Goal: Task Accomplishment & Management: Understand process/instructions

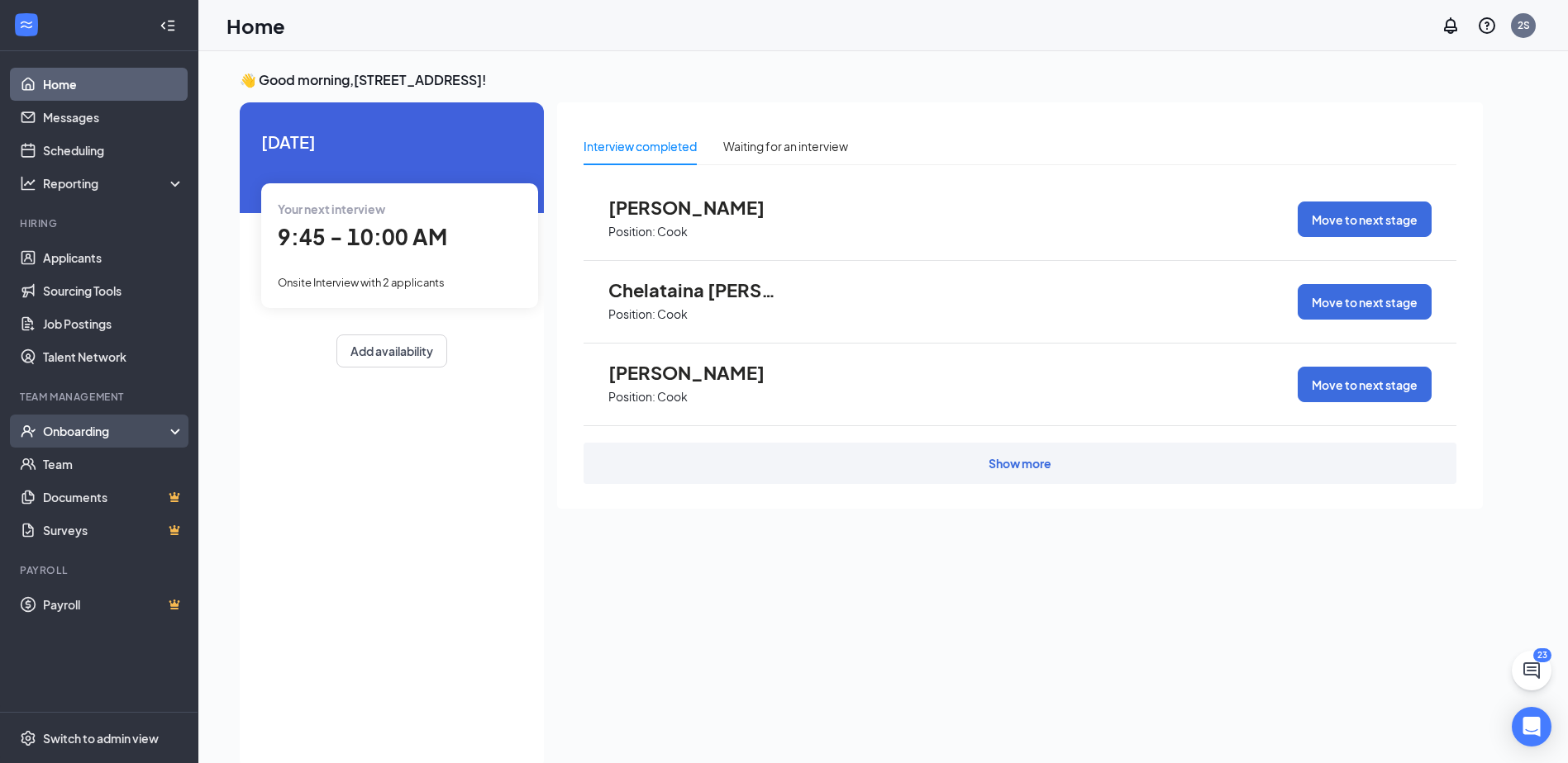
click at [107, 437] on div "Onboarding" at bounding box center [107, 431] width 127 height 17
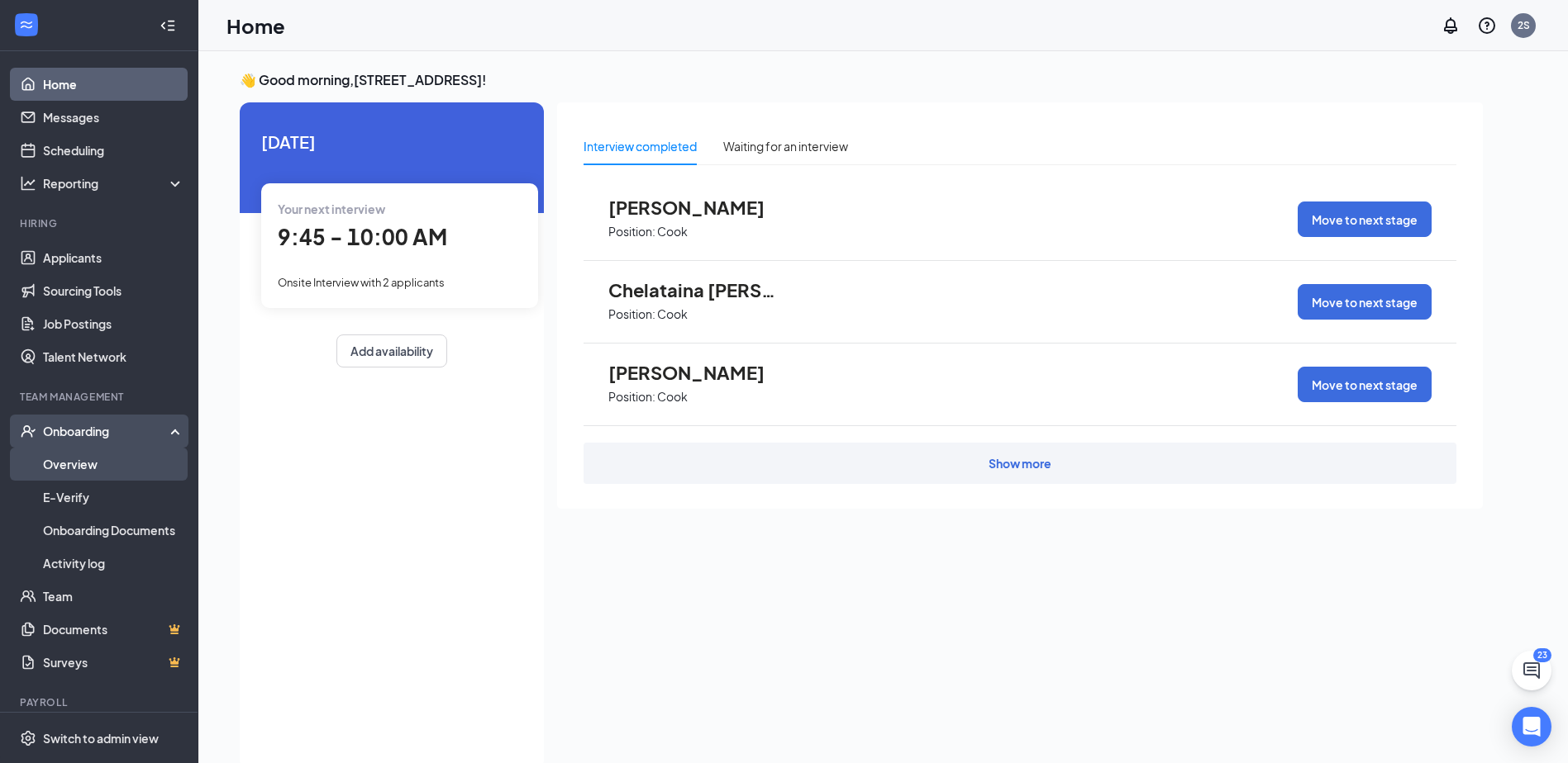
click at [78, 462] on link "Overview" at bounding box center [114, 464] width 141 height 33
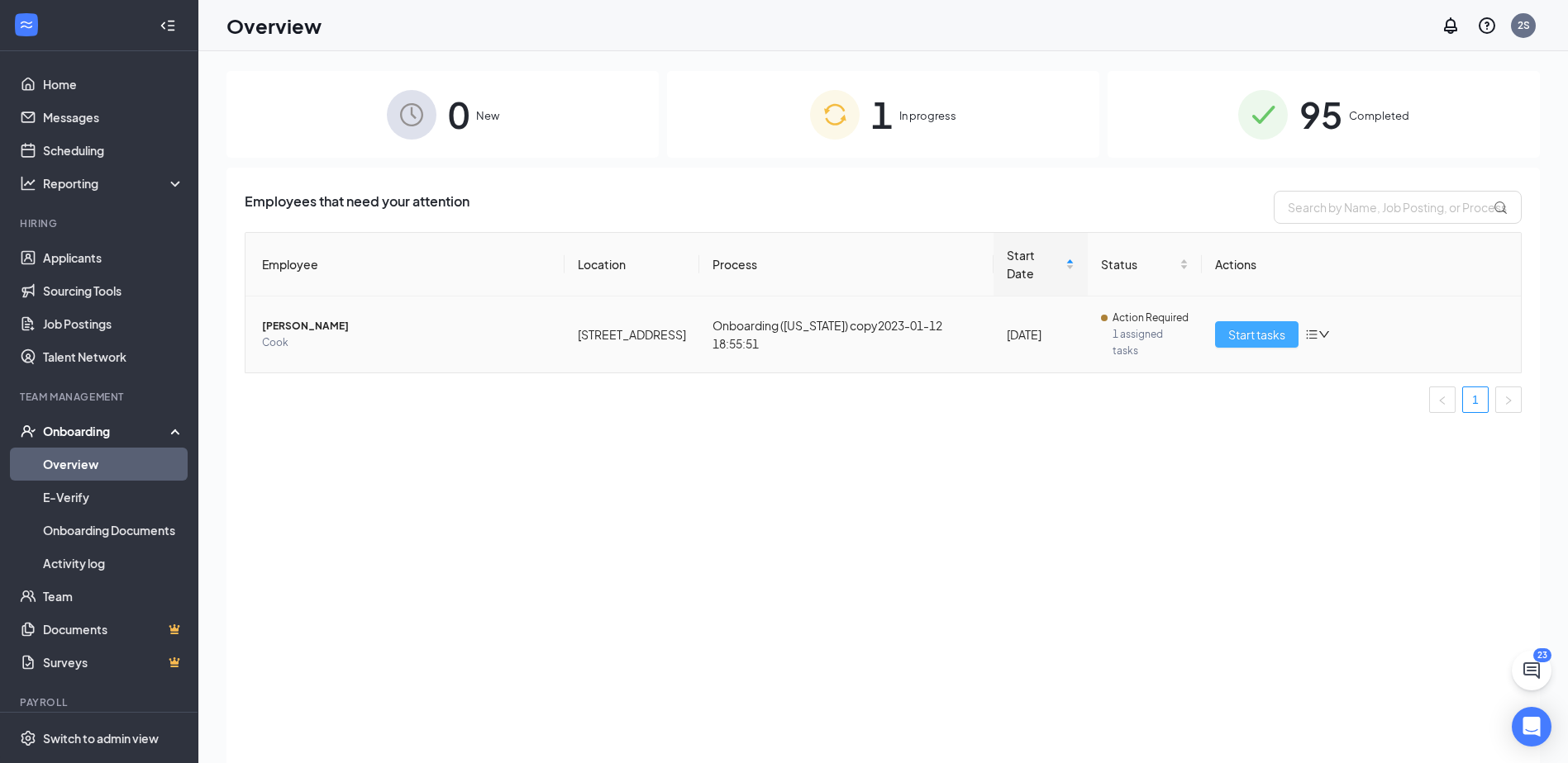
click at [1255, 326] on span "Start tasks" at bounding box center [1257, 335] width 57 height 18
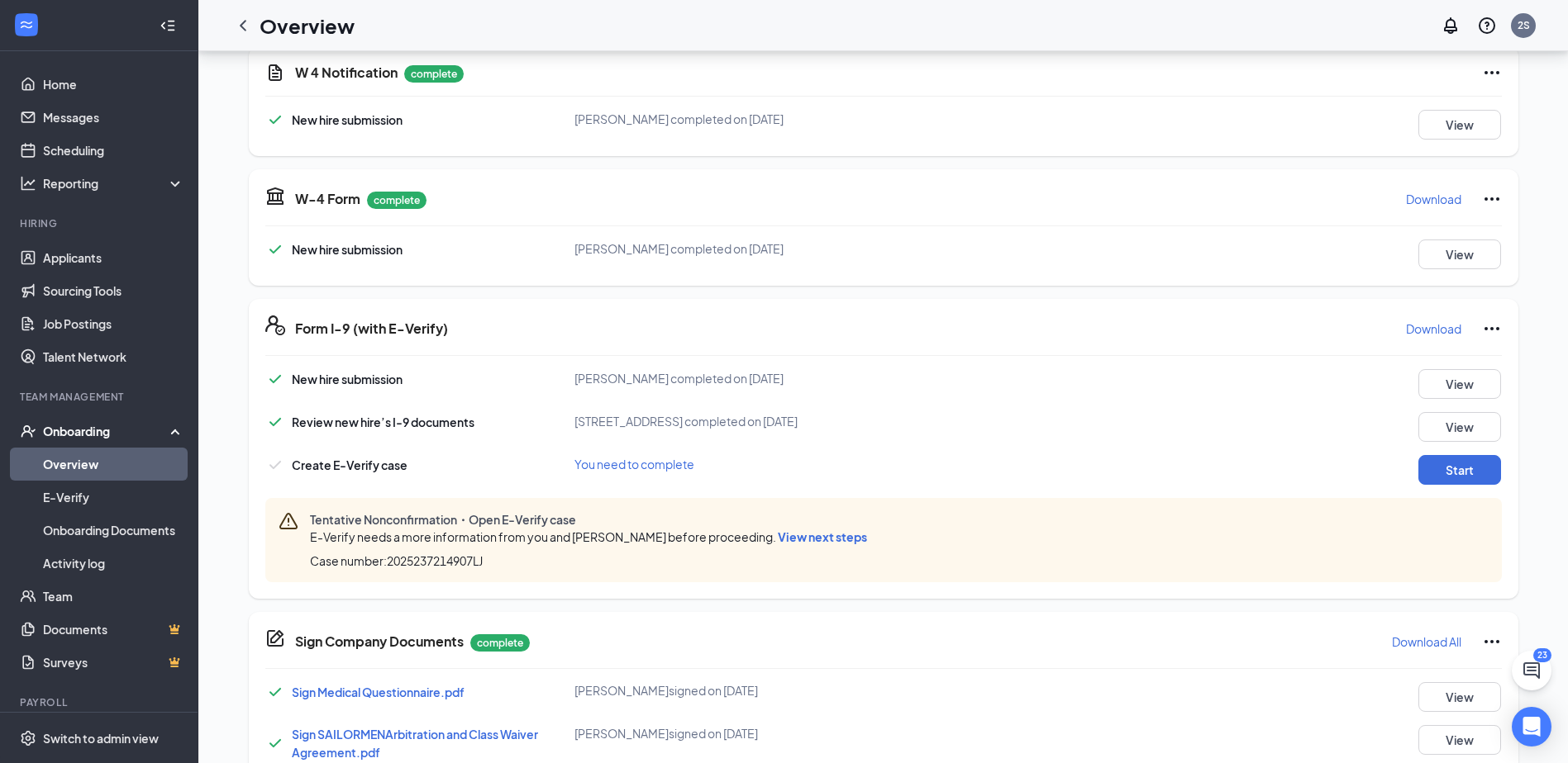
scroll to position [495, 0]
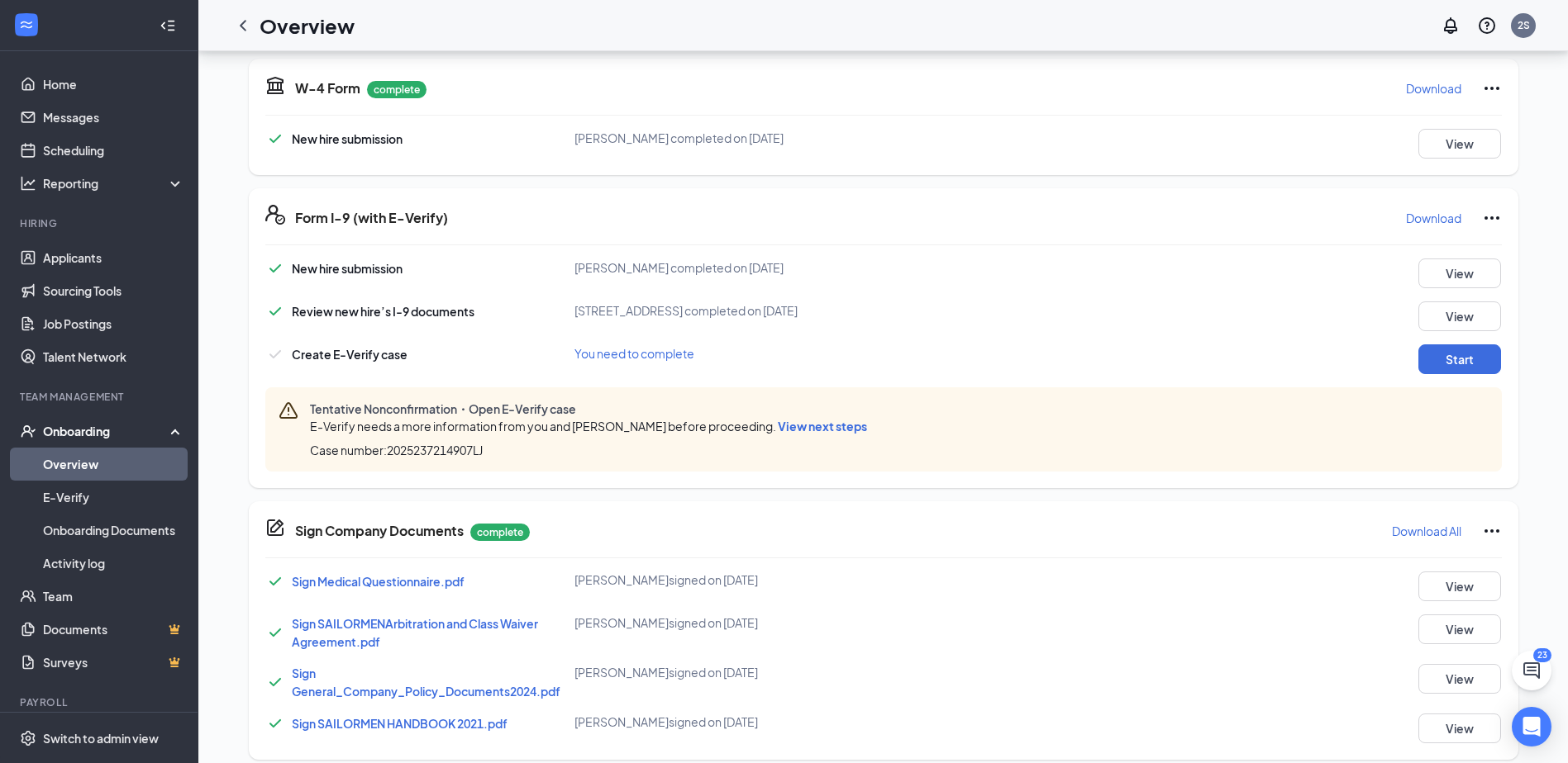
click at [830, 424] on span "View next steps" at bounding box center [822, 426] width 90 height 15
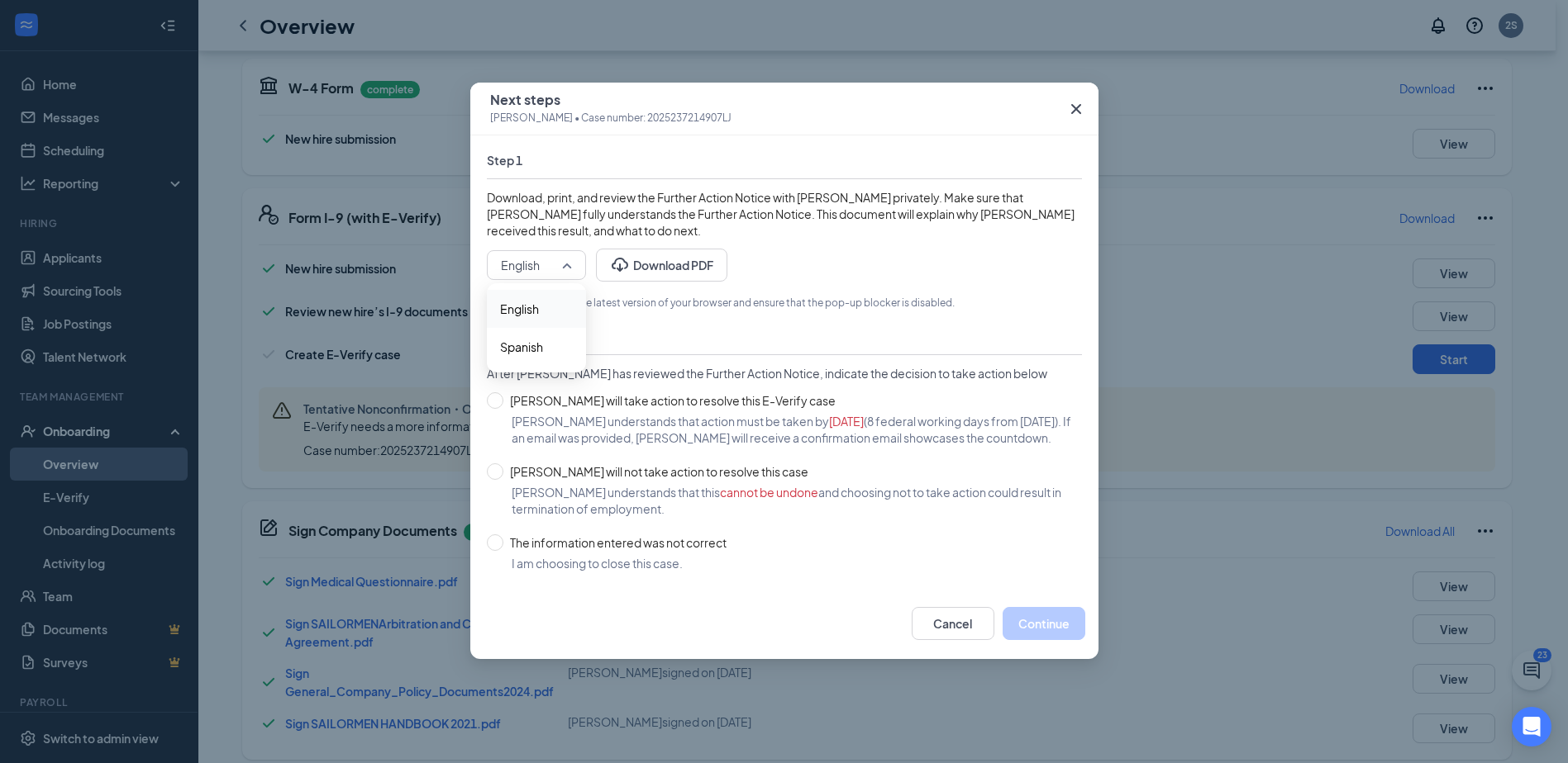
click at [567, 266] on span "English" at bounding box center [536, 265] width 71 height 25
click at [550, 312] on span "English" at bounding box center [536, 309] width 73 height 18
click at [945, 634] on button "Cancel" at bounding box center [953, 624] width 83 height 33
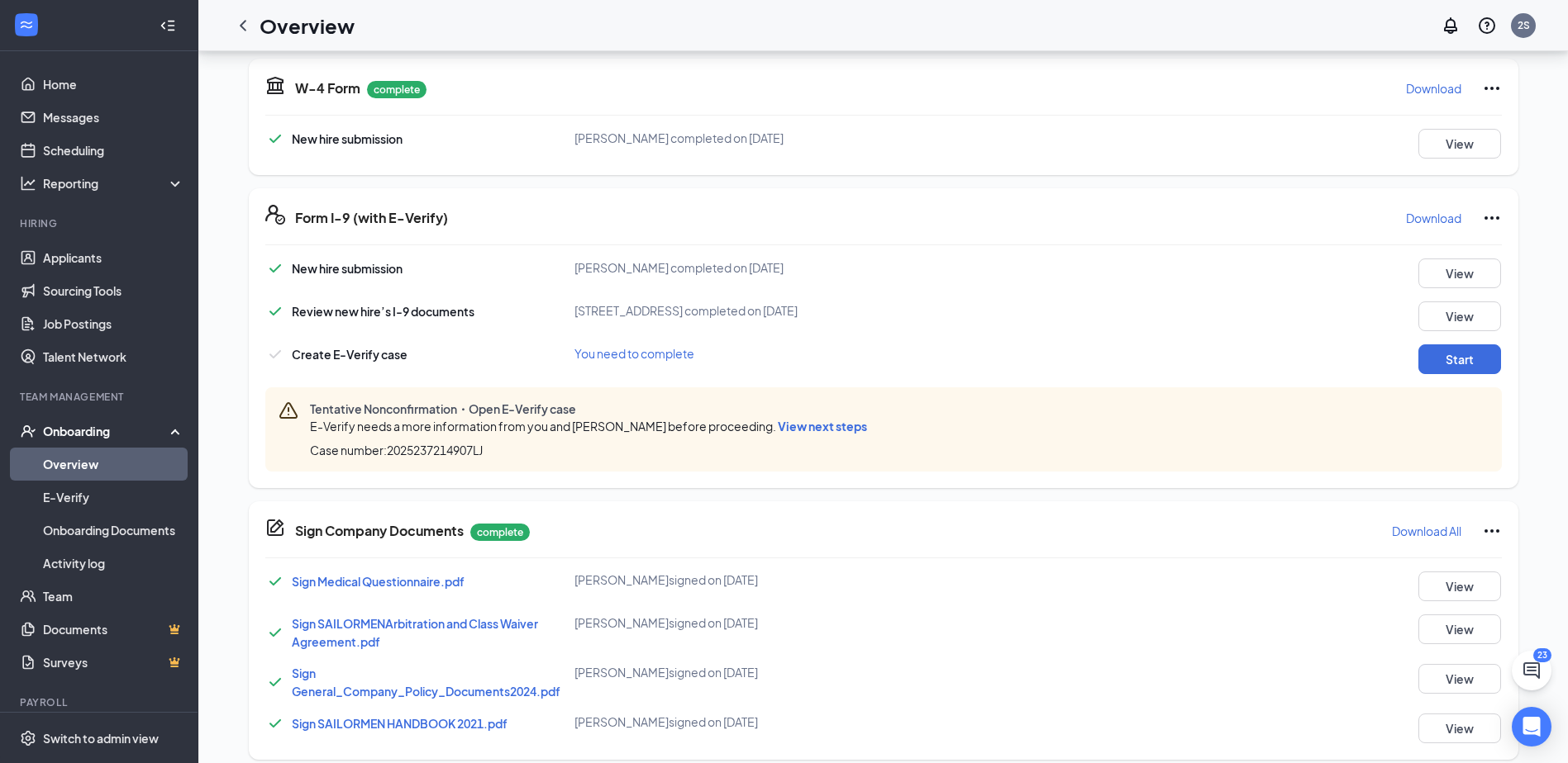
scroll to position [636, 0]
